Goal: Find specific page/section: Find specific page/section

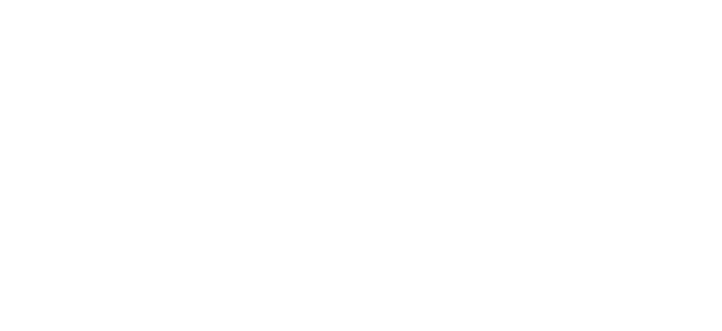
scroll to position [90, 0]
